Goal: Obtain resource: Download file/media

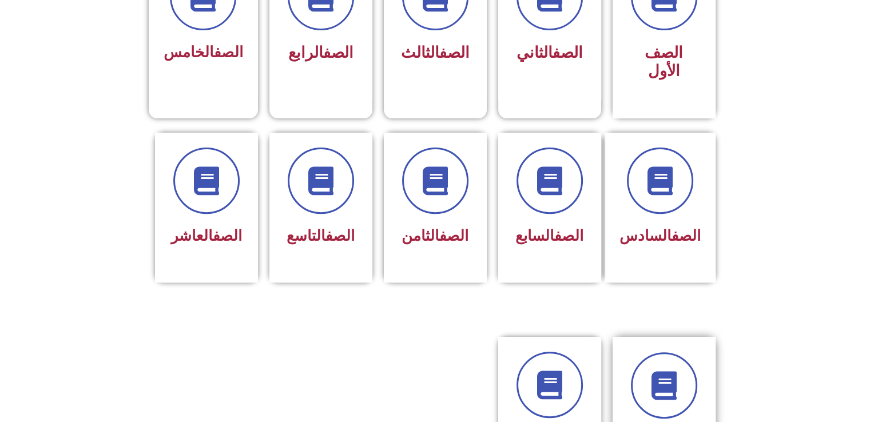
scroll to position [343, 0]
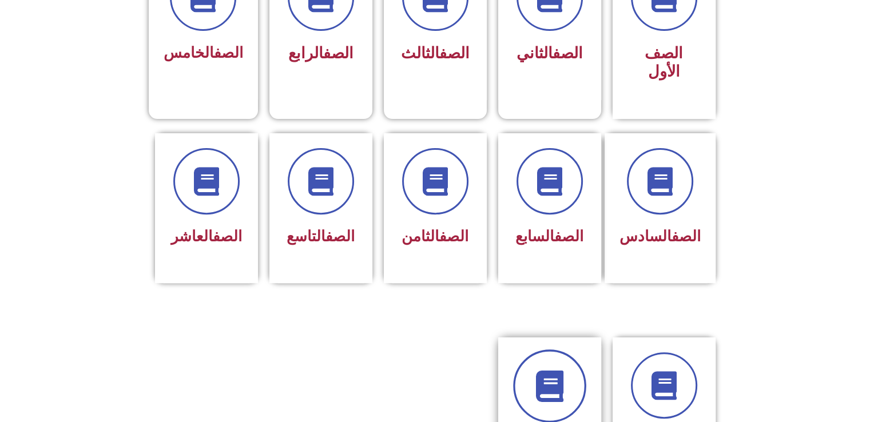
click at [556, 371] on icon at bounding box center [549, 386] width 31 height 31
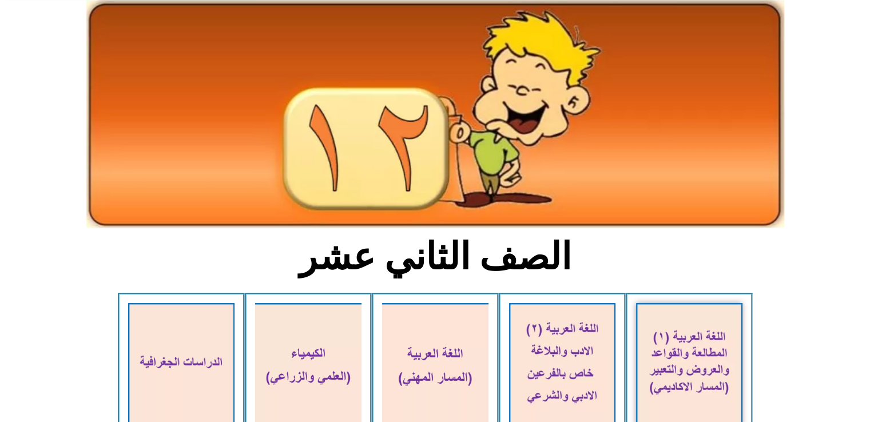
scroll to position [114, 0]
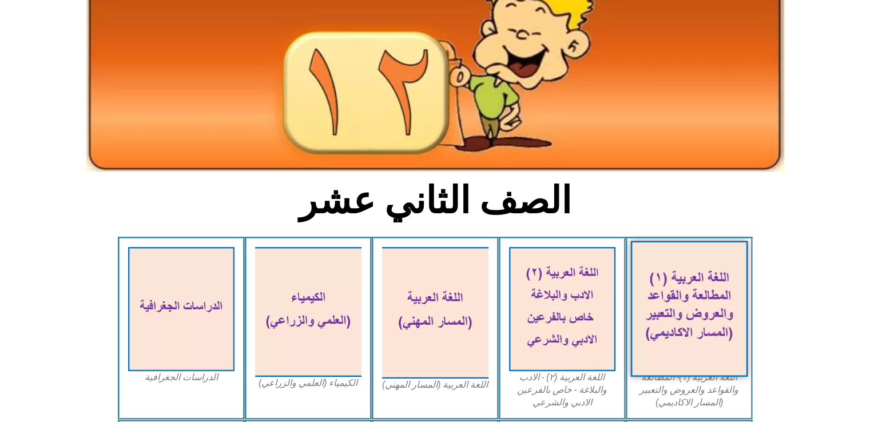
drag, startPoint x: 685, startPoint y: 289, endPoint x: 675, endPoint y: 338, distance: 49.7
click at [675, 338] on img at bounding box center [689, 309] width 117 height 136
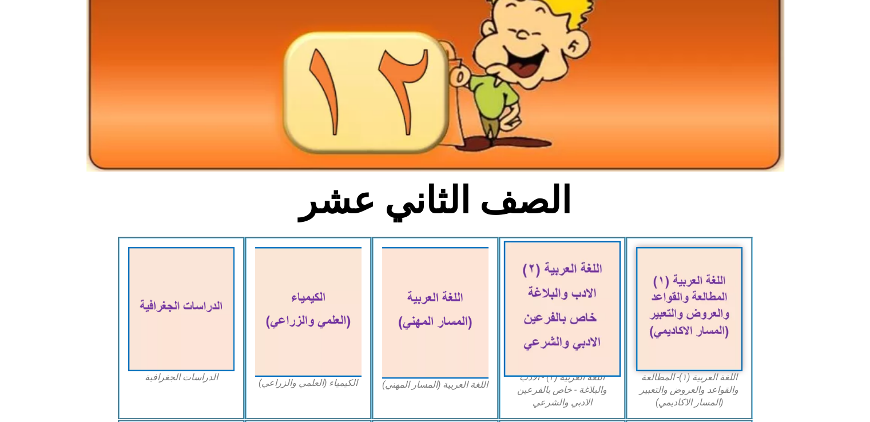
drag, startPoint x: 563, startPoint y: 292, endPoint x: 550, endPoint y: 312, distance: 23.5
click at [550, 312] on img at bounding box center [562, 309] width 117 height 136
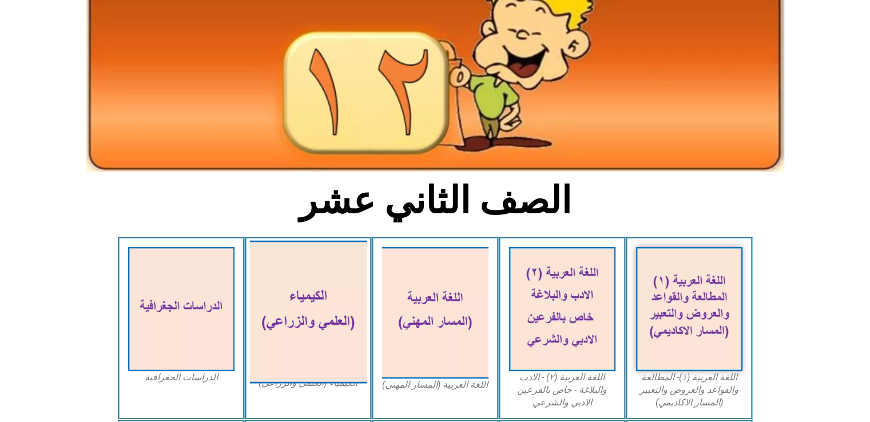
click at [300, 270] on img at bounding box center [307, 312] width 117 height 143
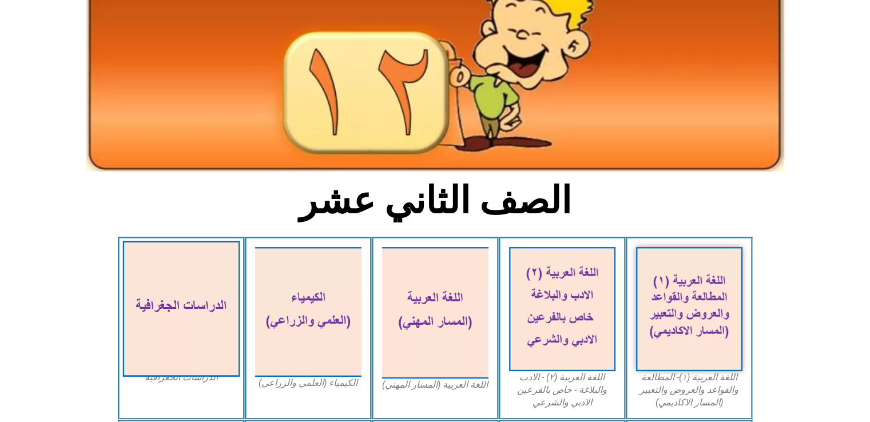
click at [175, 294] on img at bounding box center [180, 309] width 117 height 136
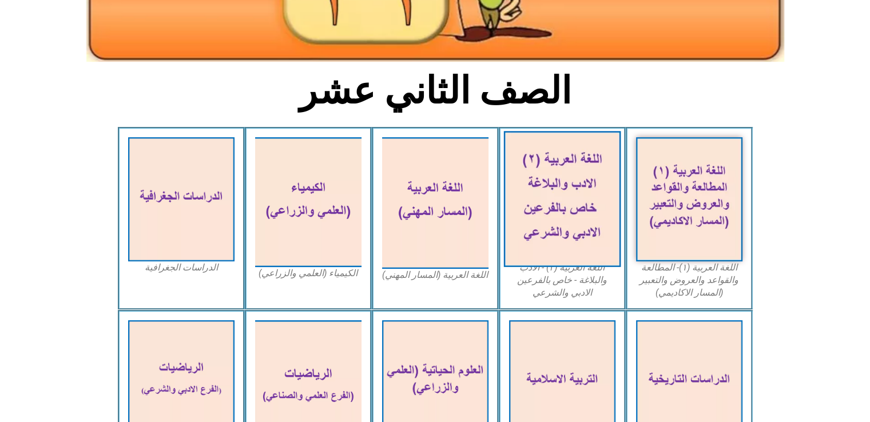
scroll to position [229, 0]
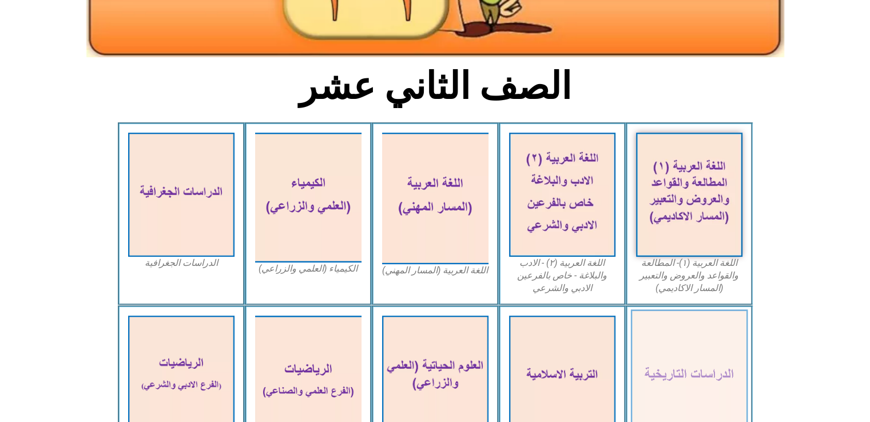
click at [684, 333] on img at bounding box center [689, 378] width 117 height 136
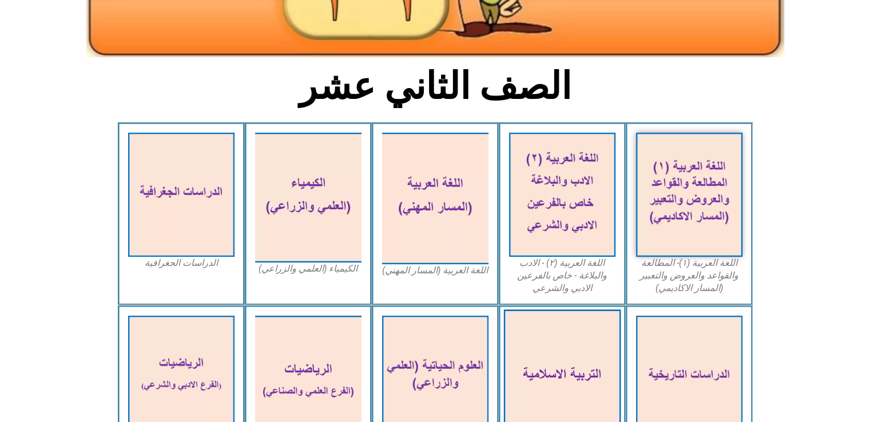
click at [563, 350] on img at bounding box center [562, 378] width 117 height 136
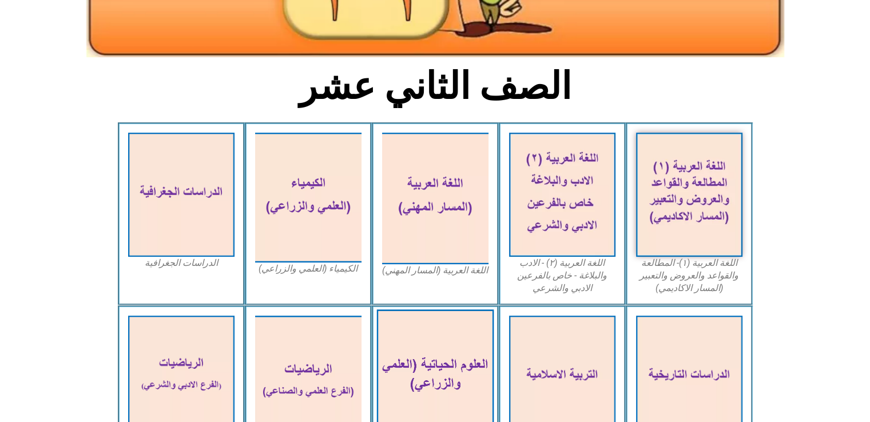
click at [428, 355] on img at bounding box center [435, 378] width 117 height 136
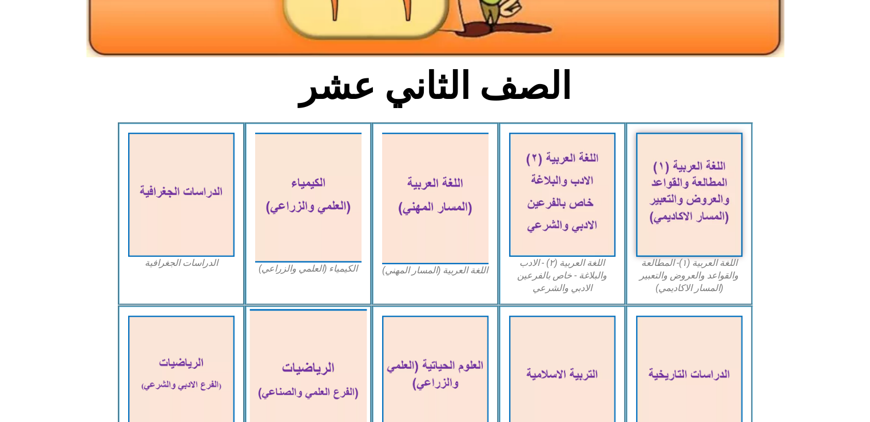
click at [309, 356] on img at bounding box center [307, 382] width 117 height 146
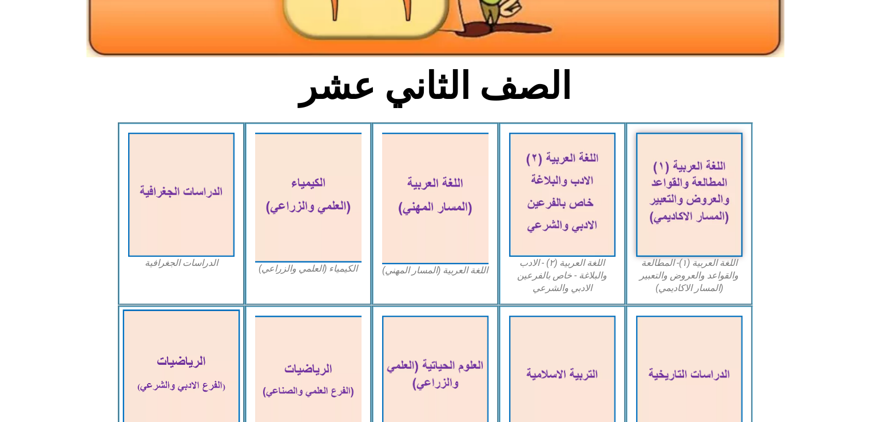
click at [195, 347] on img at bounding box center [180, 378] width 117 height 136
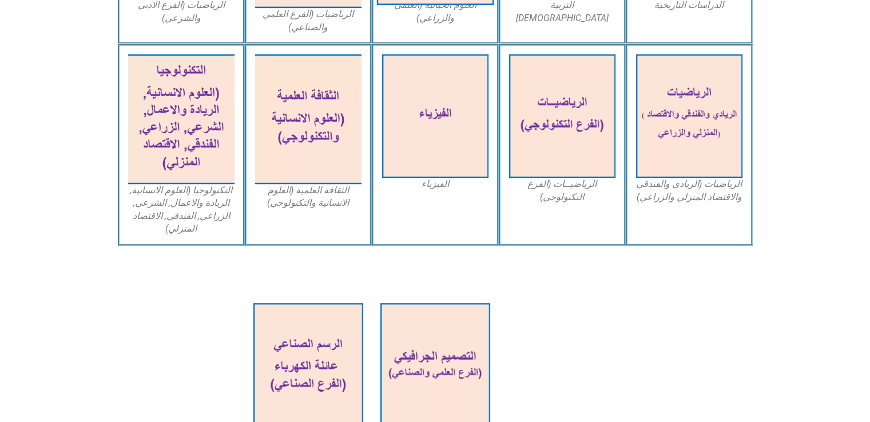
scroll to position [687, 0]
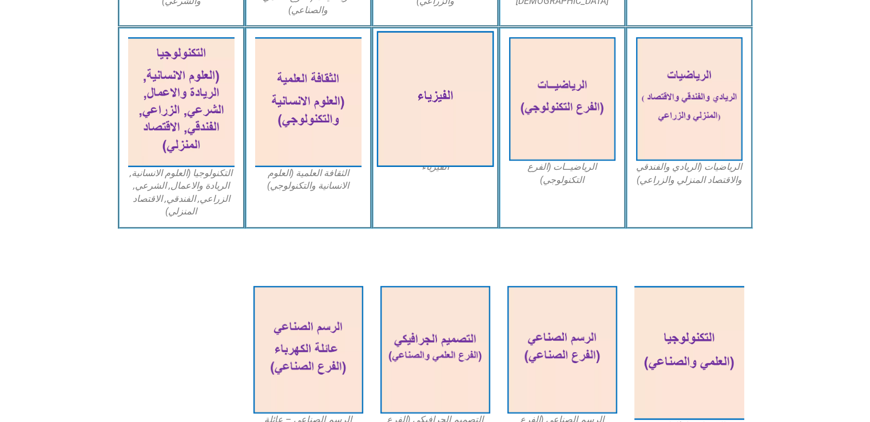
click at [439, 117] on img at bounding box center [435, 99] width 117 height 136
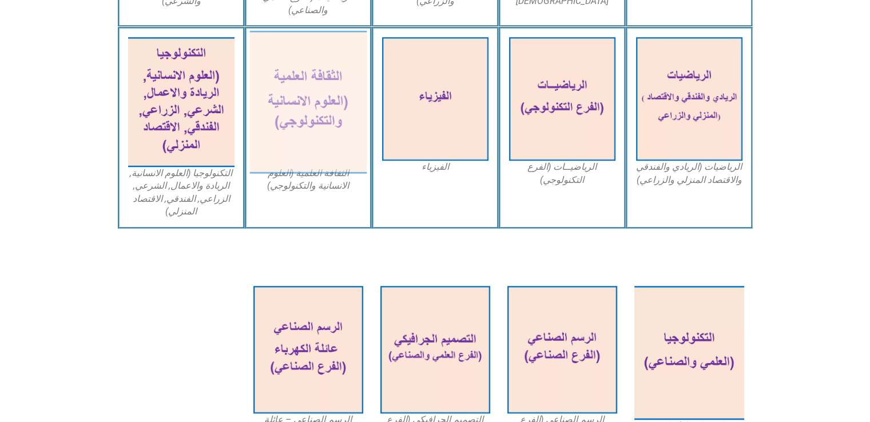
click at [307, 104] on img at bounding box center [307, 102] width 117 height 143
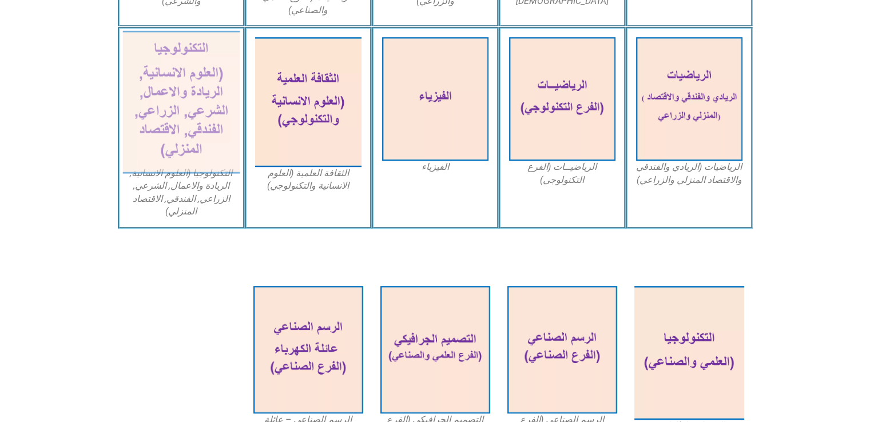
click at [179, 94] on img at bounding box center [180, 102] width 117 height 143
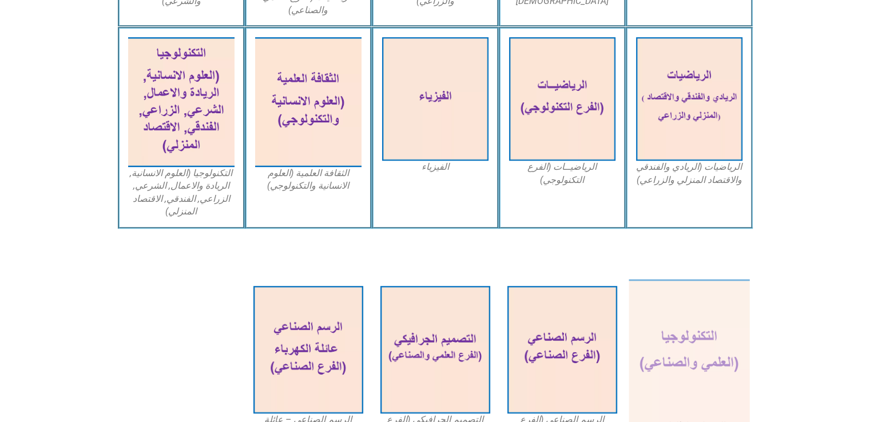
click at [665, 308] on img at bounding box center [689, 353] width 121 height 148
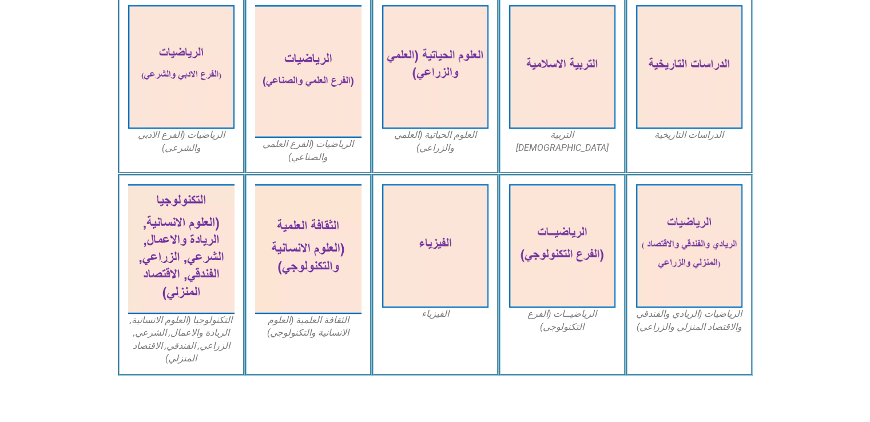
scroll to position [539, 0]
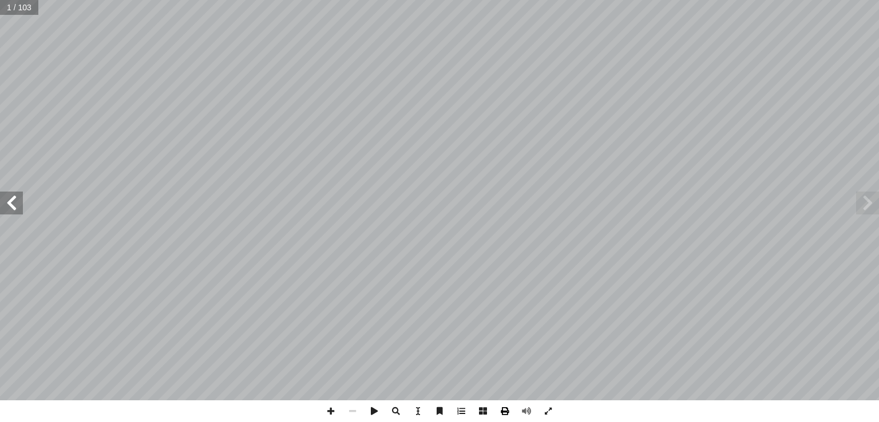
click at [504, 412] on span at bounding box center [505, 412] width 22 height 22
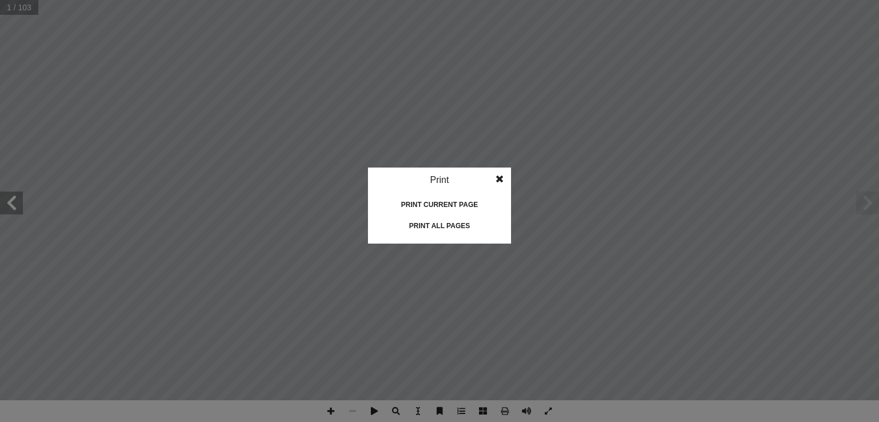
click at [434, 223] on div "Print all pages" at bounding box center [439, 226] width 114 height 18
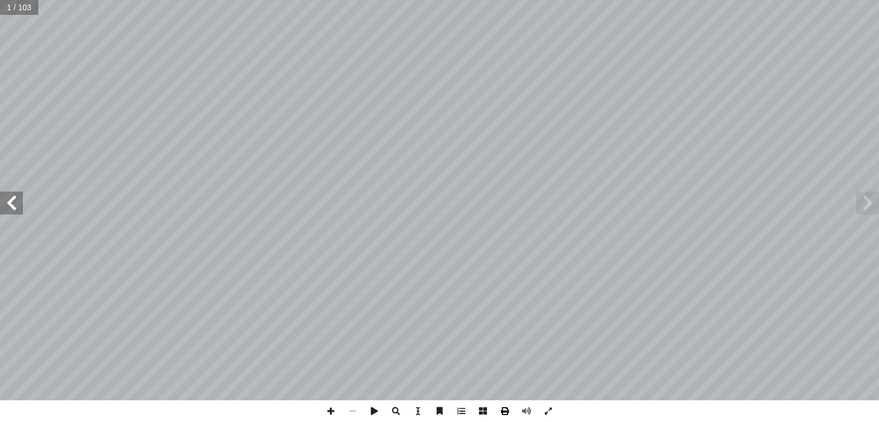
click at [506, 413] on span at bounding box center [505, 412] width 22 height 22
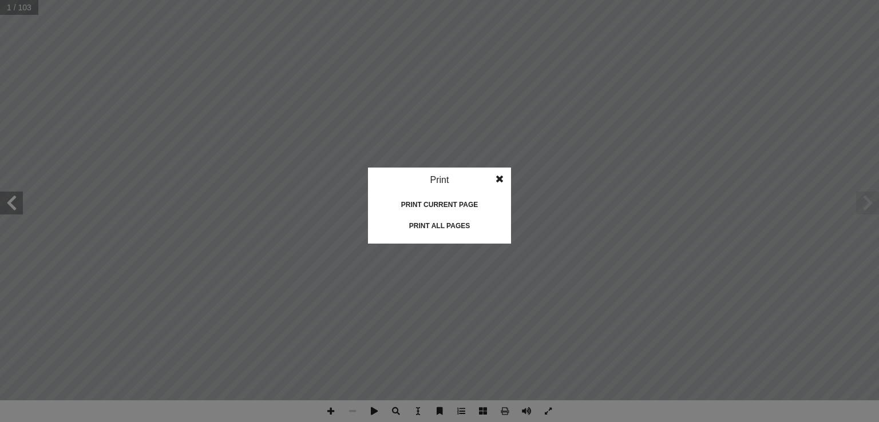
click at [449, 227] on div "Print all pages" at bounding box center [439, 226] width 114 height 18
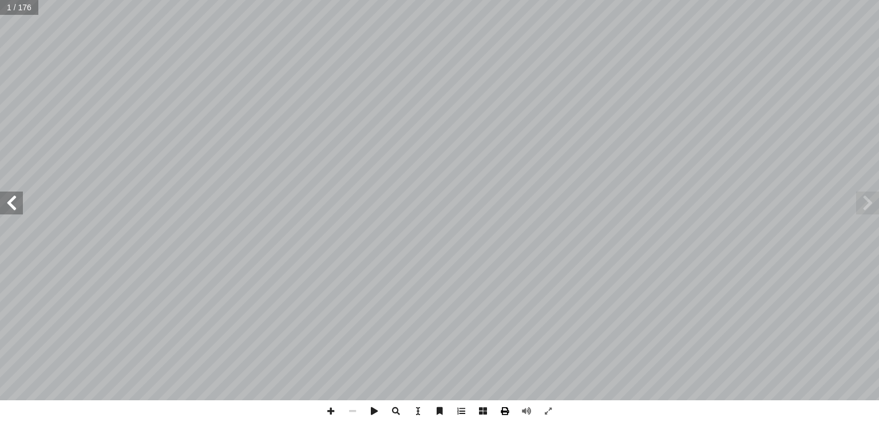
click at [508, 409] on span at bounding box center [505, 412] width 22 height 22
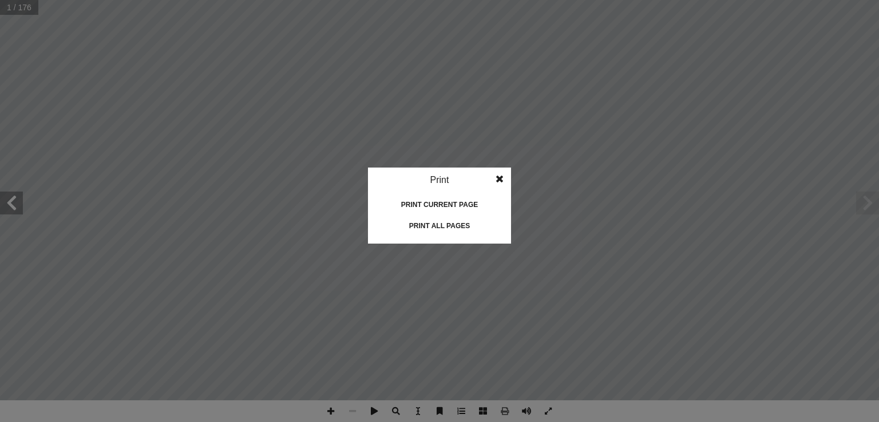
click at [455, 224] on div "Print all pages" at bounding box center [439, 226] width 114 height 18
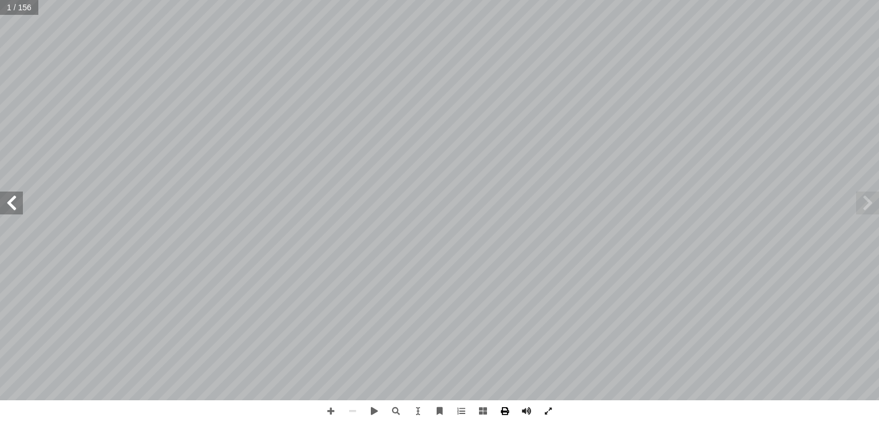
click at [501, 406] on span at bounding box center [505, 412] width 22 height 22
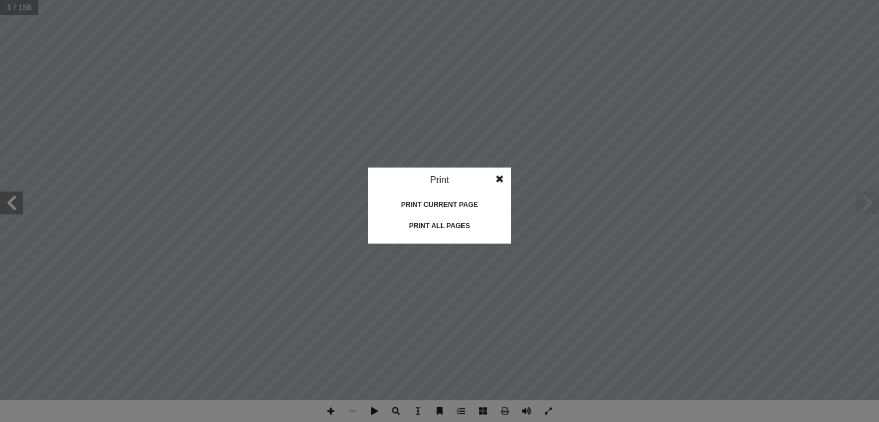
click at [463, 223] on div "Print all pages" at bounding box center [439, 226] width 114 height 18
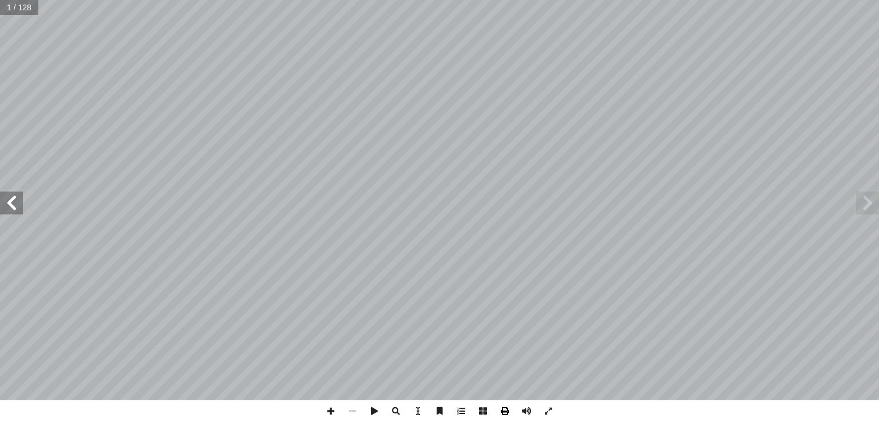
click at [504, 412] on span at bounding box center [505, 412] width 22 height 22
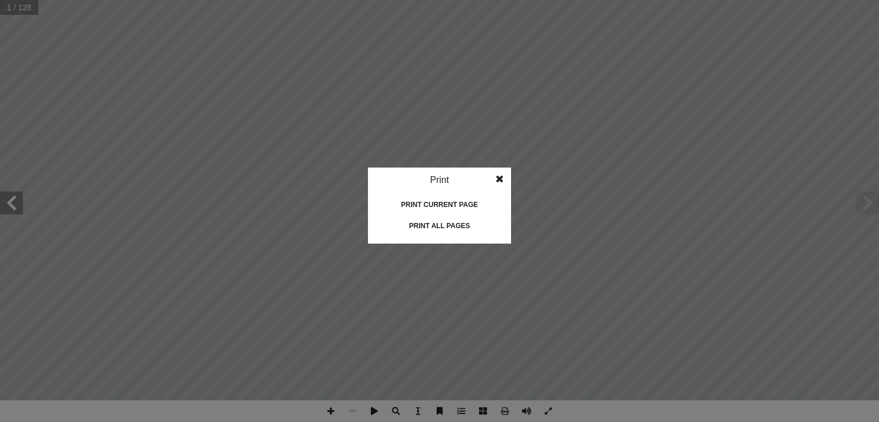
click at [462, 220] on div "Print all pages" at bounding box center [439, 226] width 114 height 18
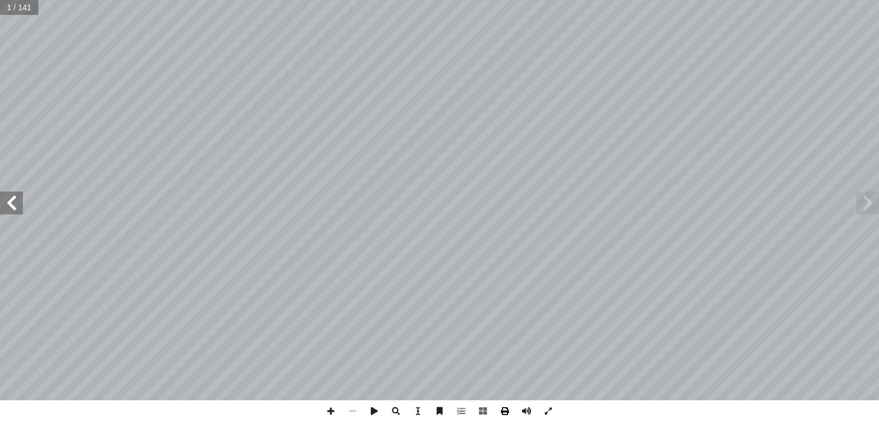
click at [504, 406] on span at bounding box center [505, 412] width 22 height 22
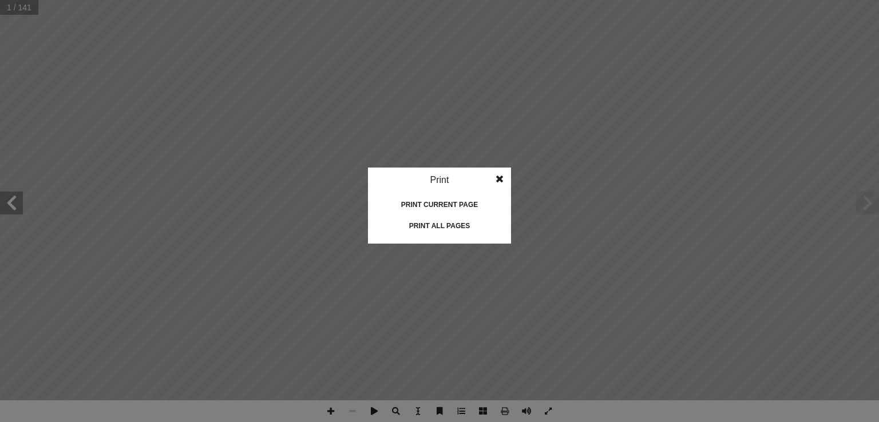
click at [439, 224] on div "Print all pages" at bounding box center [439, 226] width 114 height 18
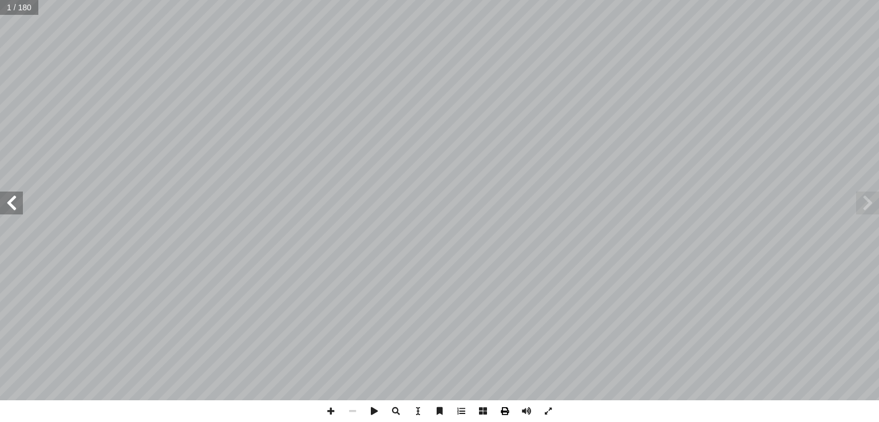
click at [502, 413] on span at bounding box center [505, 412] width 22 height 22
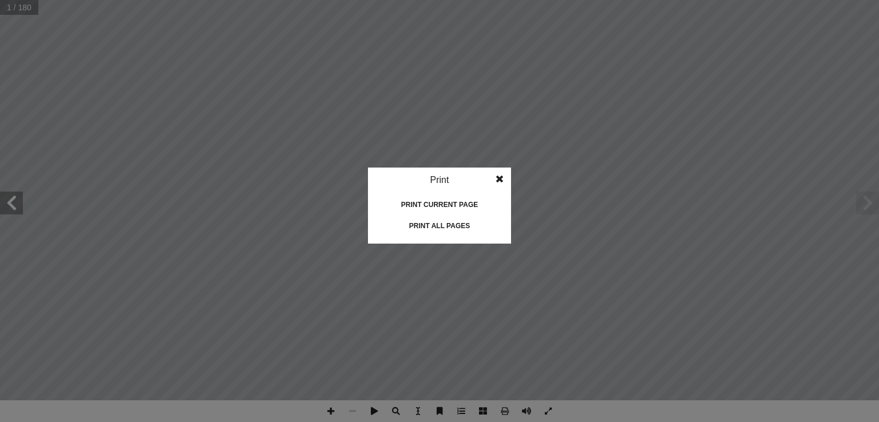
click at [445, 223] on div "Print all pages" at bounding box center [439, 226] width 114 height 18
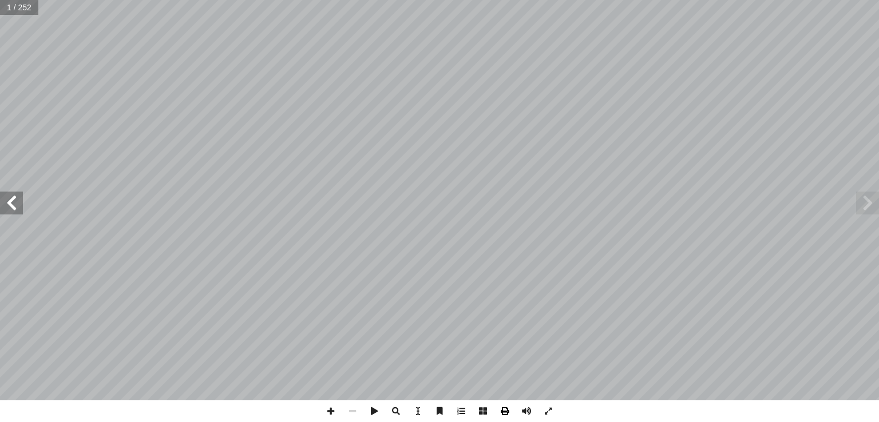
click at [501, 403] on span at bounding box center [505, 412] width 22 height 22
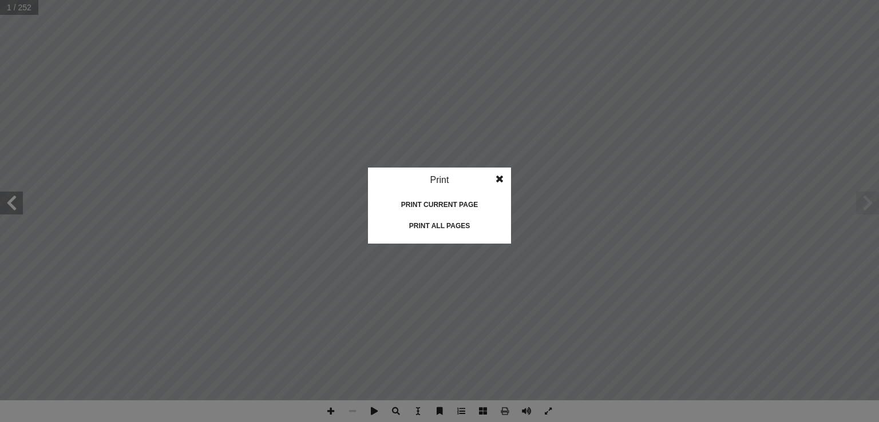
click at [453, 221] on div "Print all pages" at bounding box center [439, 226] width 114 height 18
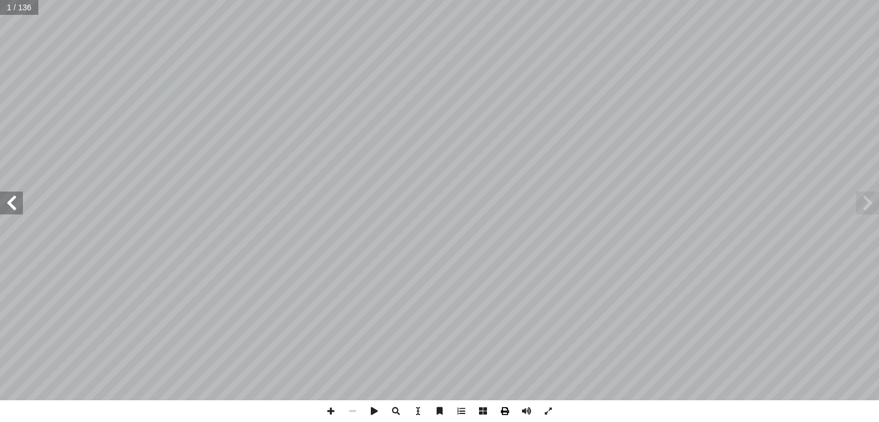
click at [501, 409] on span at bounding box center [505, 412] width 22 height 22
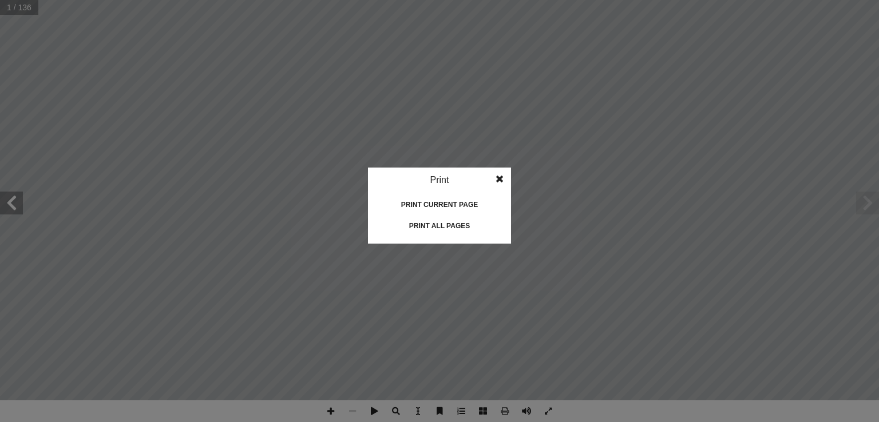
click at [465, 224] on div "Print all pages" at bounding box center [439, 226] width 114 height 18
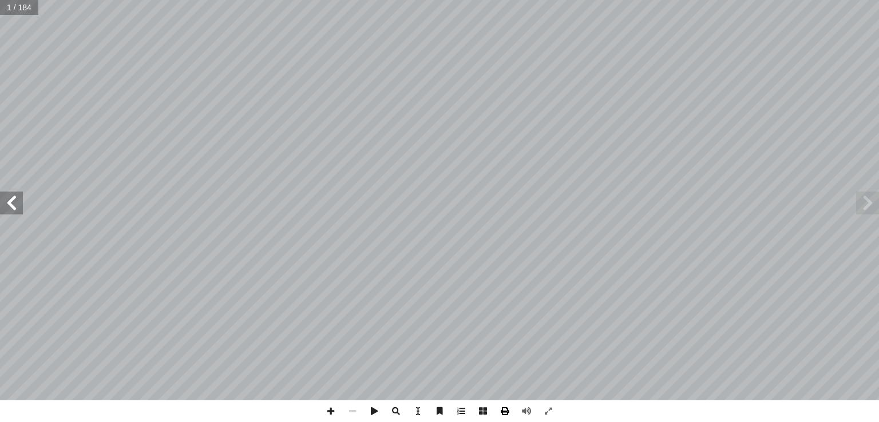
click at [502, 408] on span at bounding box center [505, 412] width 22 height 22
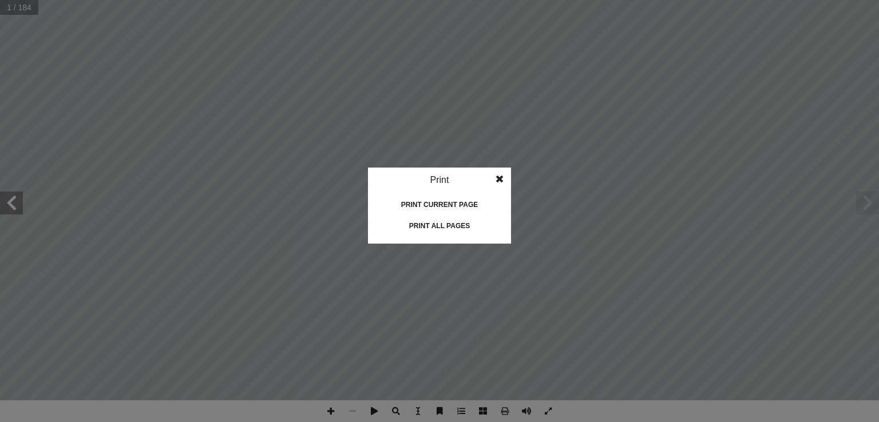
click at [435, 225] on div "Print all pages" at bounding box center [439, 226] width 114 height 18
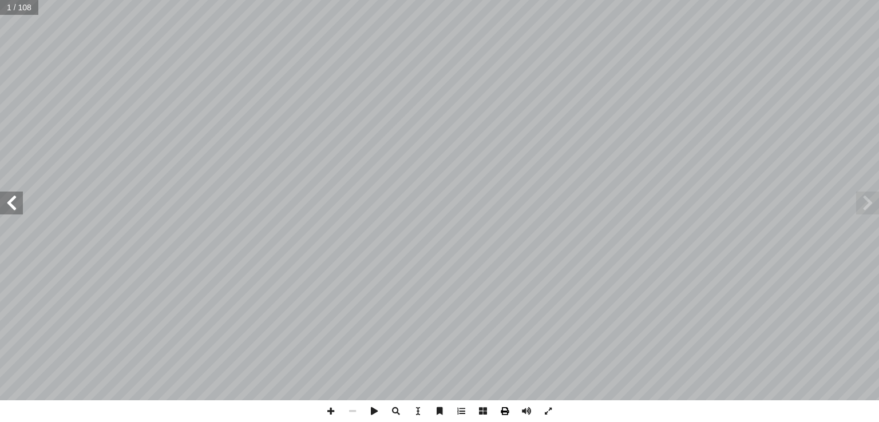
click at [504, 411] on span at bounding box center [505, 412] width 22 height 22
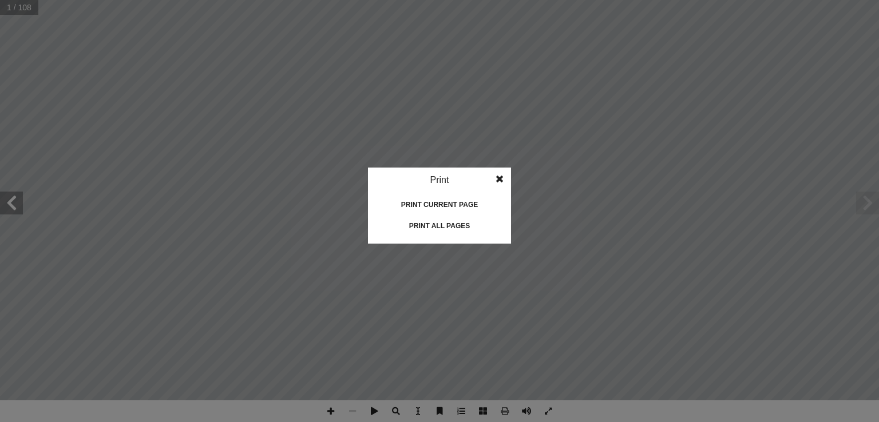
click at [426, 220] on div "Print all pages" at bounding box center [439, 226] width 114 height 18
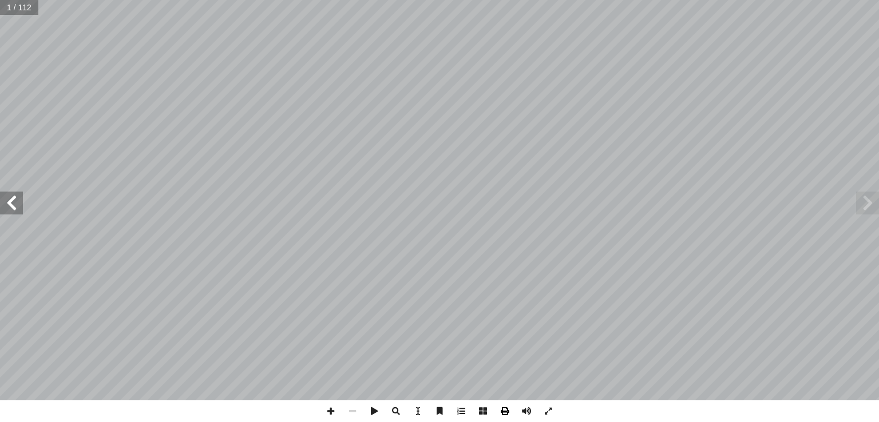
click at [504, 412] on span at bounding box center [505, 412] width 22 height 22
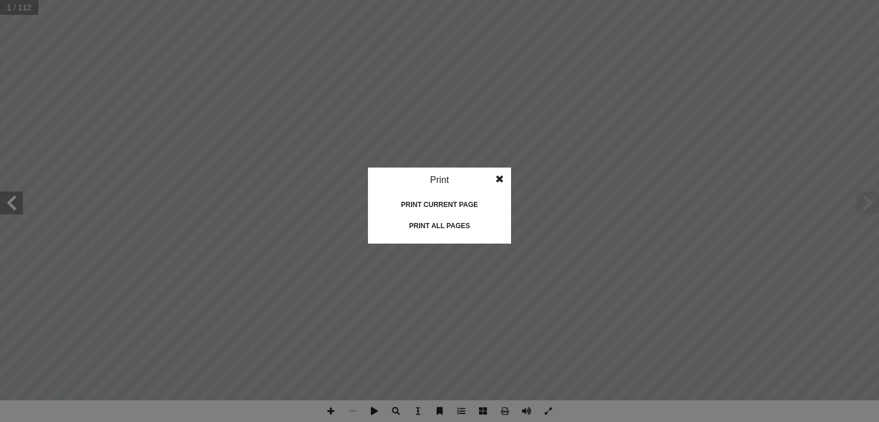
click at [416, 226] on div "Print all pages" at bounding box center [439, 226] width 114 height 18
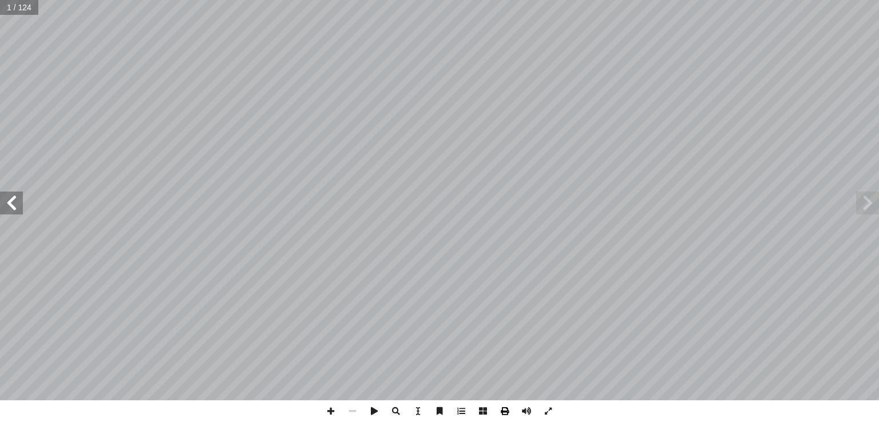
click at [503, 409] on span at bounding box center [505, 412] width 22 height 22
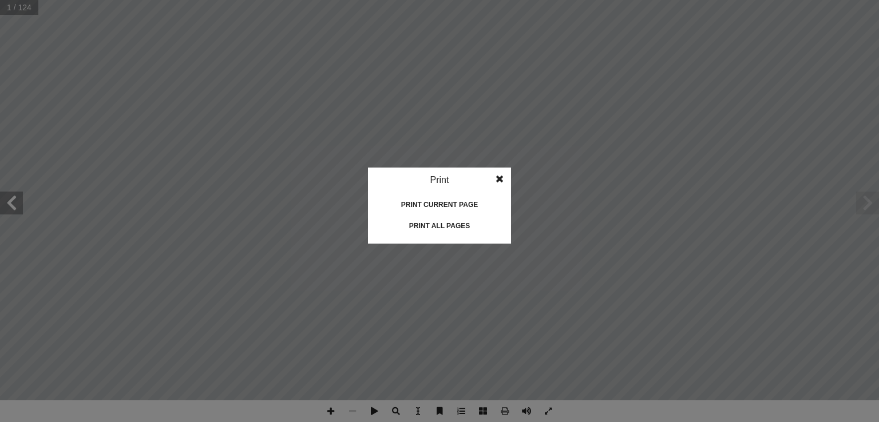
click at [441, 225] on div "Print all pages" at bounding box center [439, 226] width 114 height 18
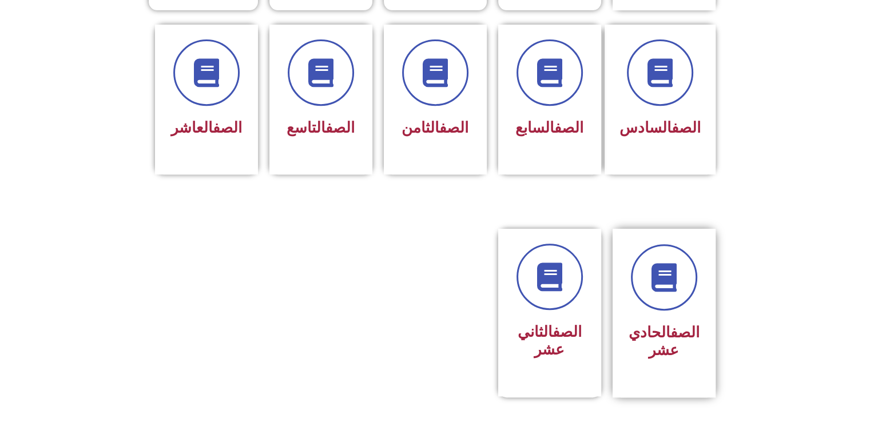
scroll to position [457, 0]
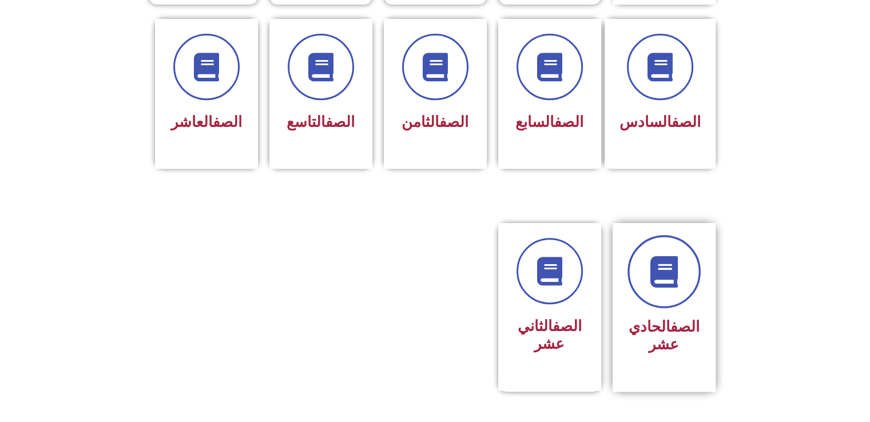
click at [661, 256] on icon at bounding box center [663, 271] width 31 height 31
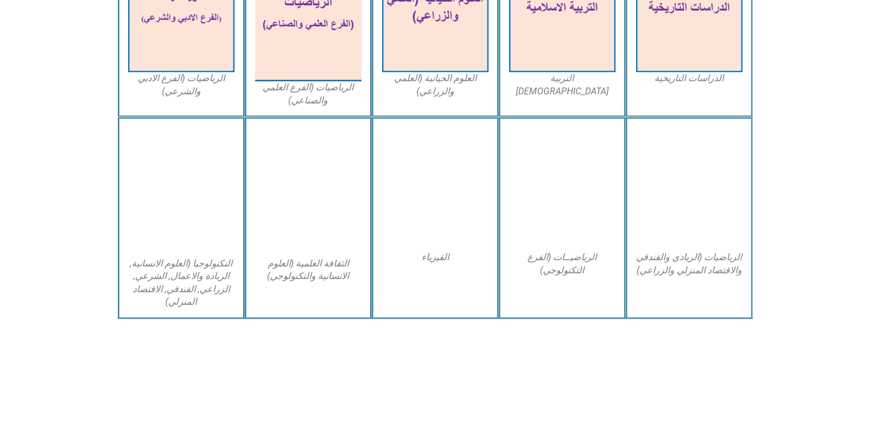
scroll to position [425, 0]
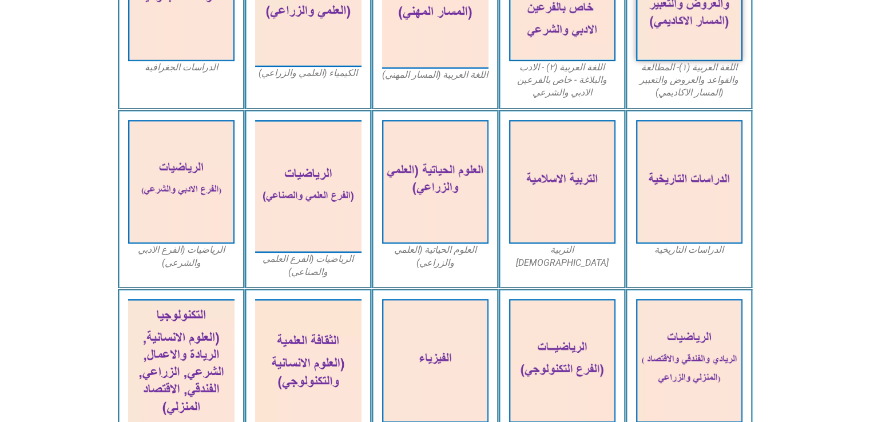
click at [822, 156] on icon at bounding box center [434, 152] width 871 height 87
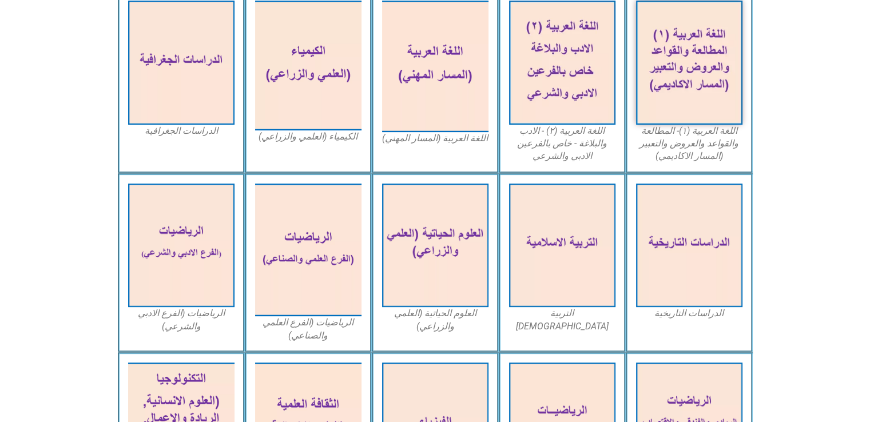
scroll to position [425, 0]
